Goal: Information Seeking & Learning: Learn about a topic

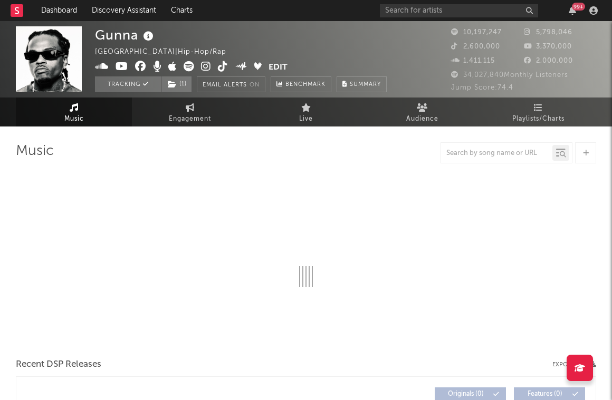
select select "6m"
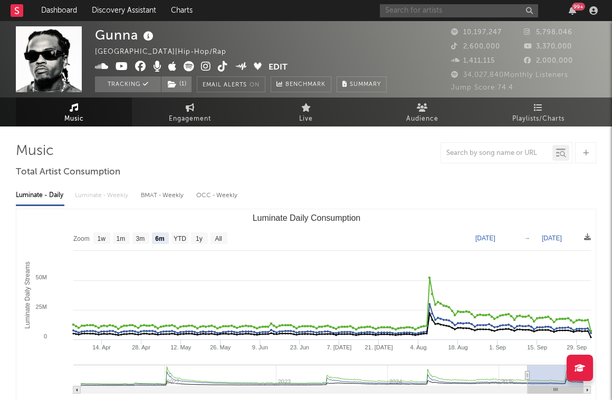
click at [444, 11] on input "text" at bounding box center [459, 10] width 158 height 13
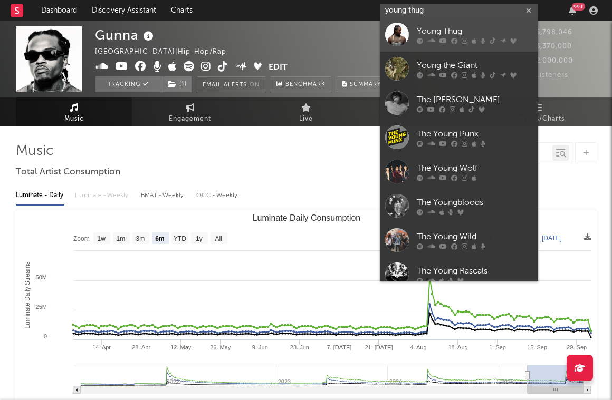
type input "young thug"
click at [433, 24] on link "Young Thug" at bounding box center [459, 34] width 158 height 34
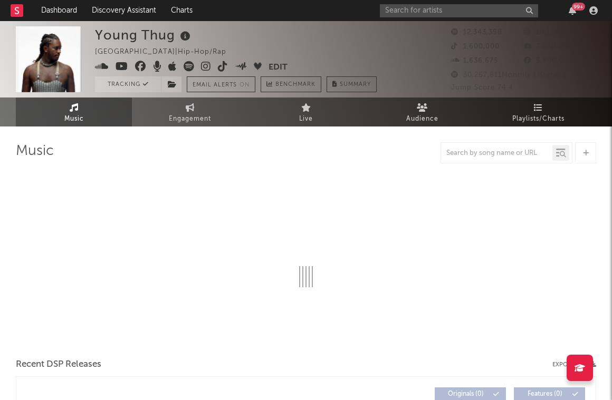
select select "6m"
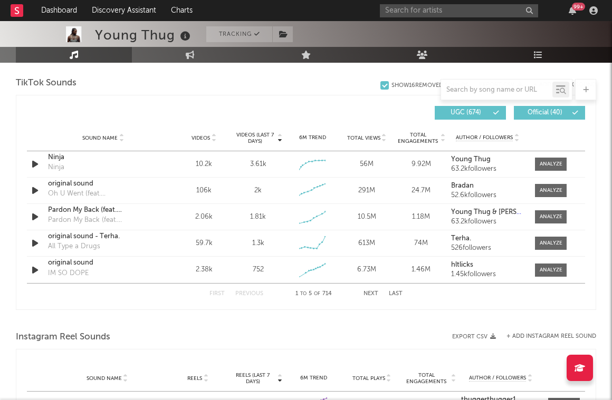
scroll to position [683, 0]
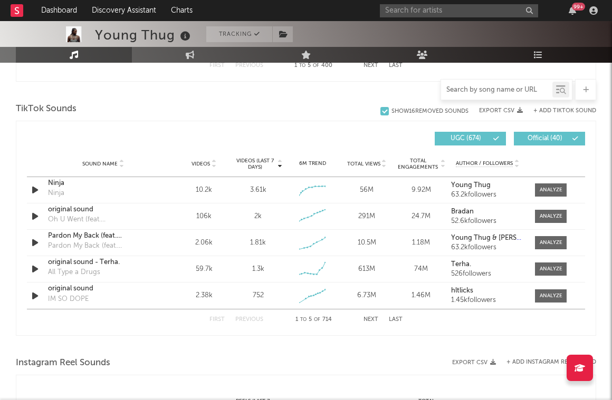
click at [490, 87] on input "text" at bounding box center [496, 90] width 111 height 8
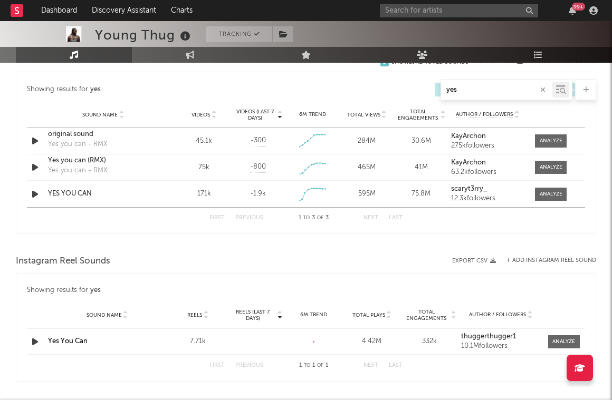
scroll to position [645, 0]
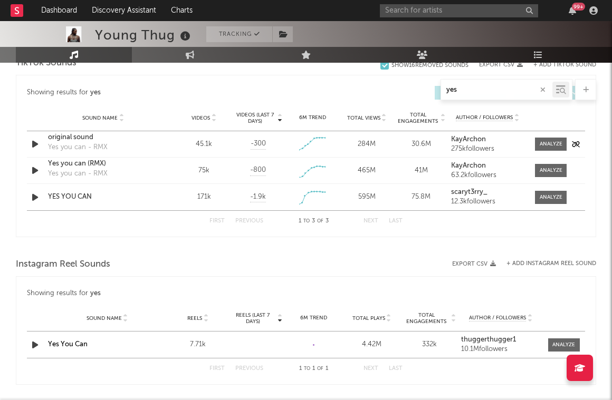
click at [64, 136] on div "original sound" at bounding box center [103, 137] width 110 height 11
click at [70, 195] on div "YES YOU CAN" at bounding box center [103, 197] width 110 height 11
click at [466, 87] on input "yes" at bounding box center [496, 90] width 111 height 8
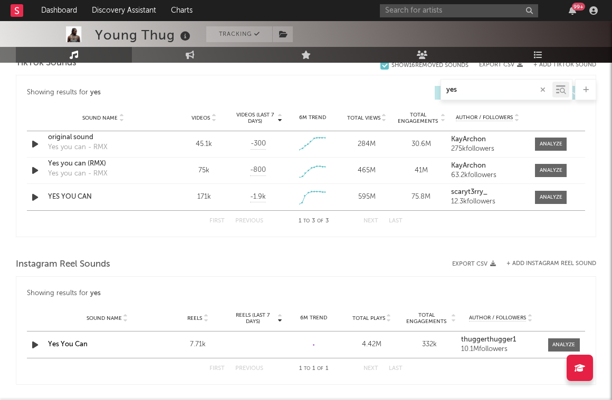
type input "p"
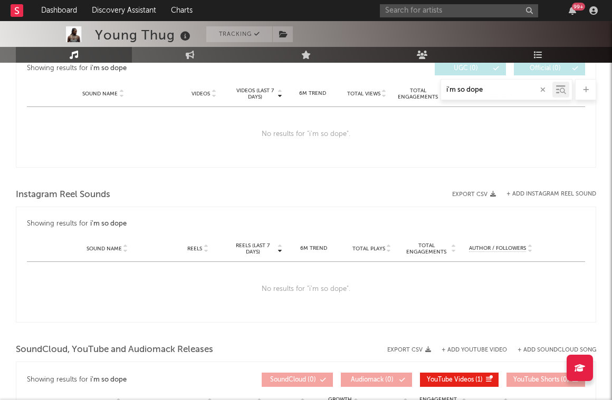
scroll to position [550, 0]
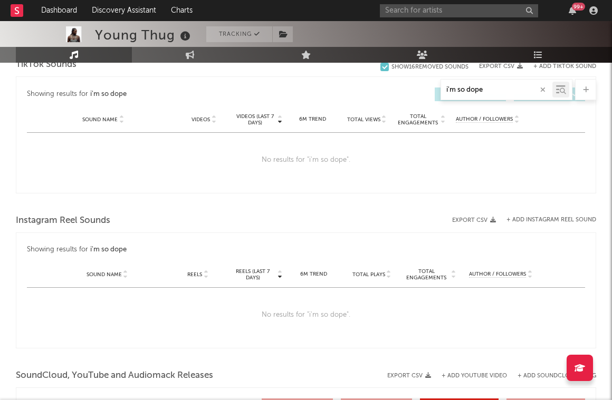
type input "i'm so dope"
